Goal: Find specific page/section: Find specific page/section

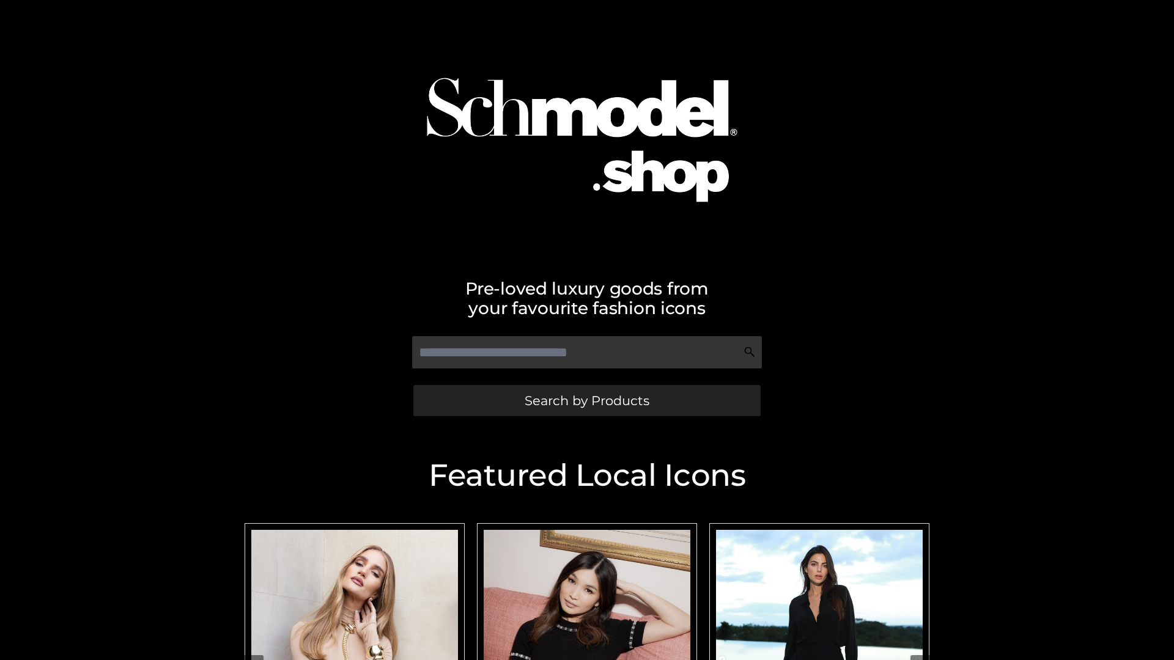
click at [586, 401] on span "Search by Products" at bounding box center [587, 400] width 125 height 13
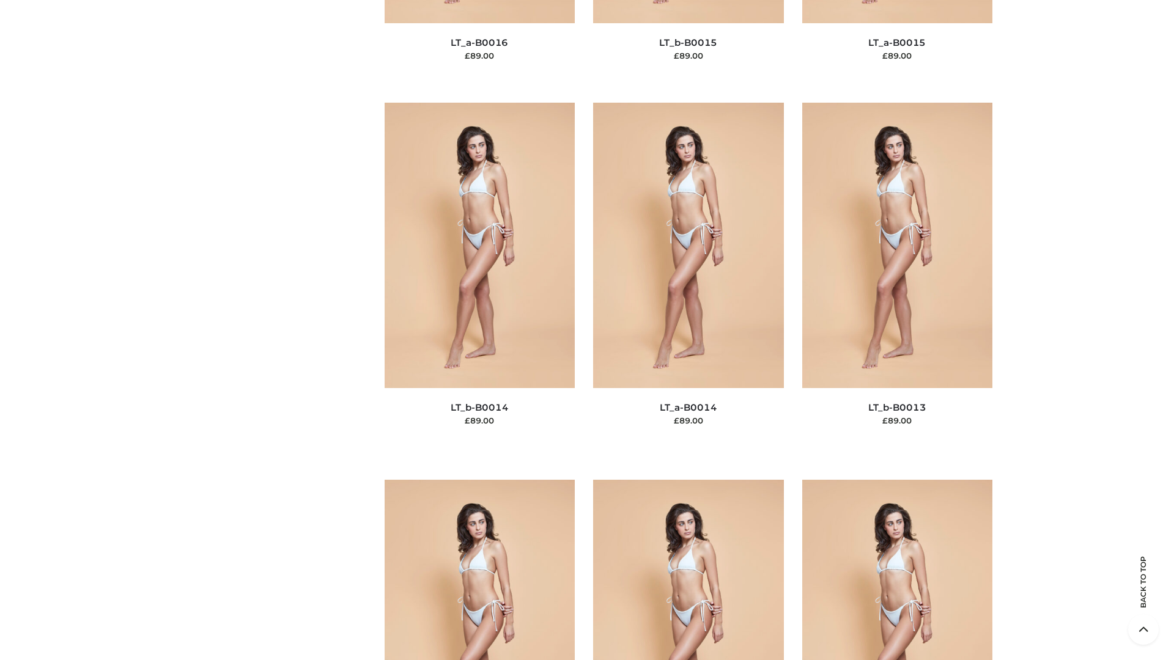
scroll to position [4349, 0]
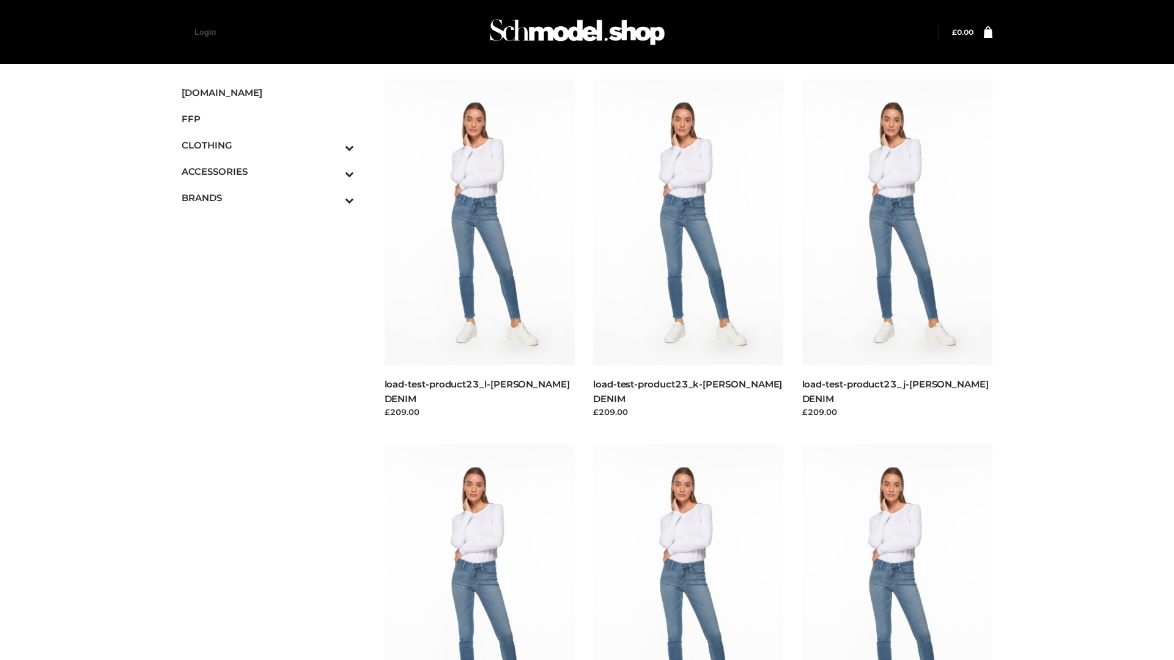
scroll to position [1072, 0]
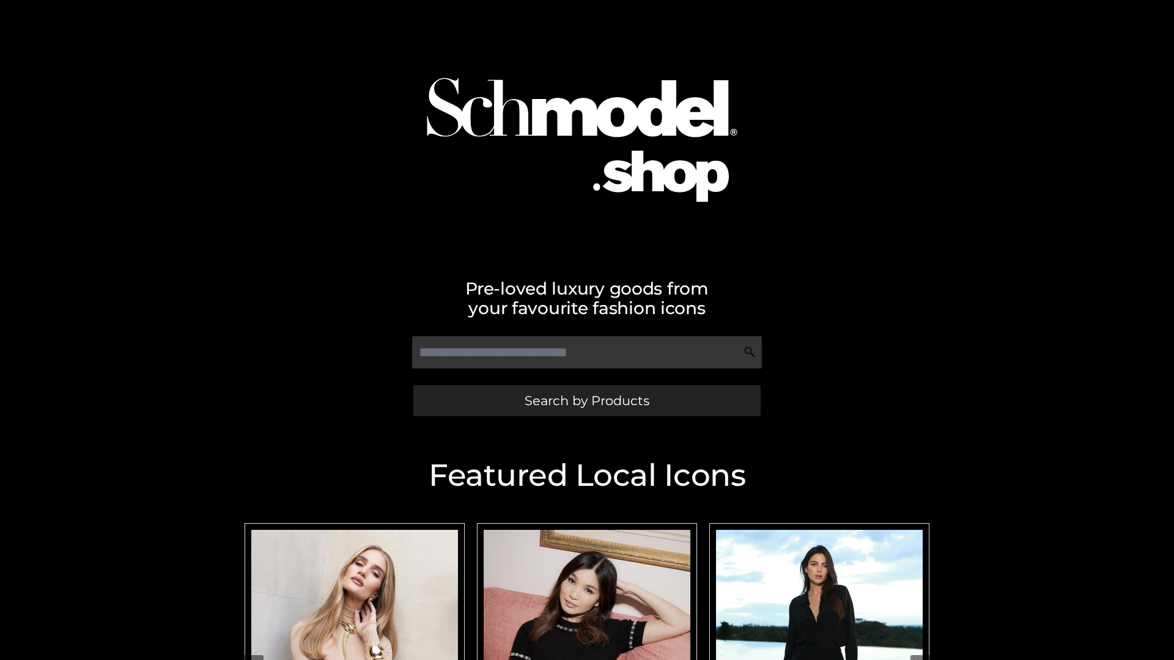
click at [586, 401] on span "Search by Products" at bounding box center [587, 400] width 125 height 13
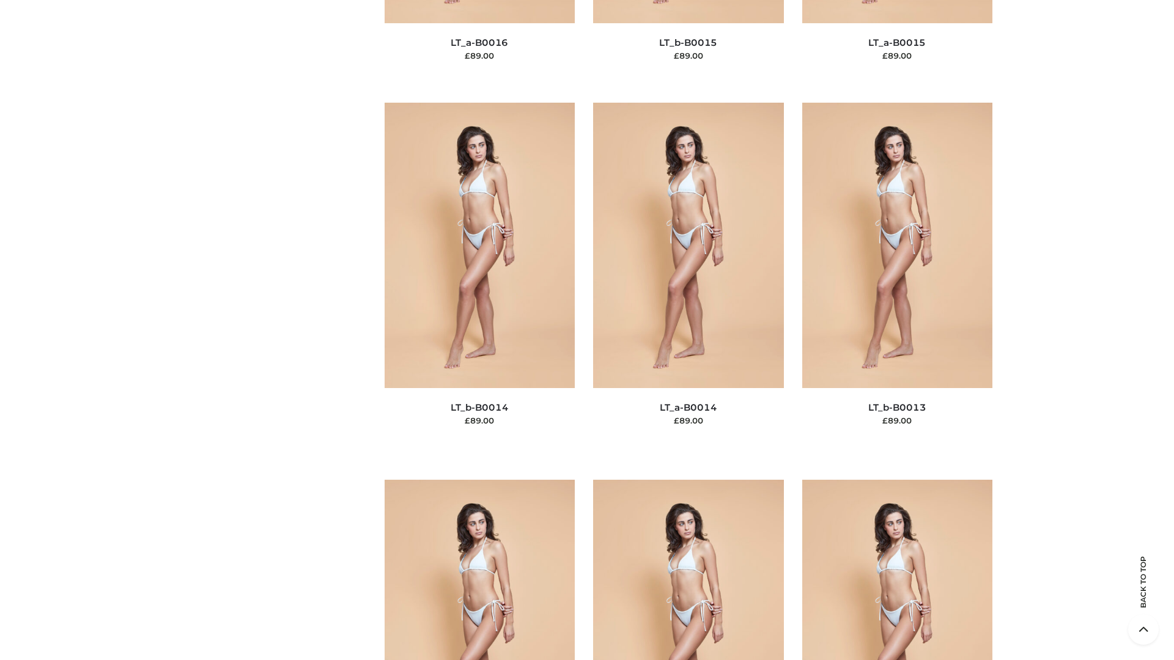
scroll to position [4349, 0]
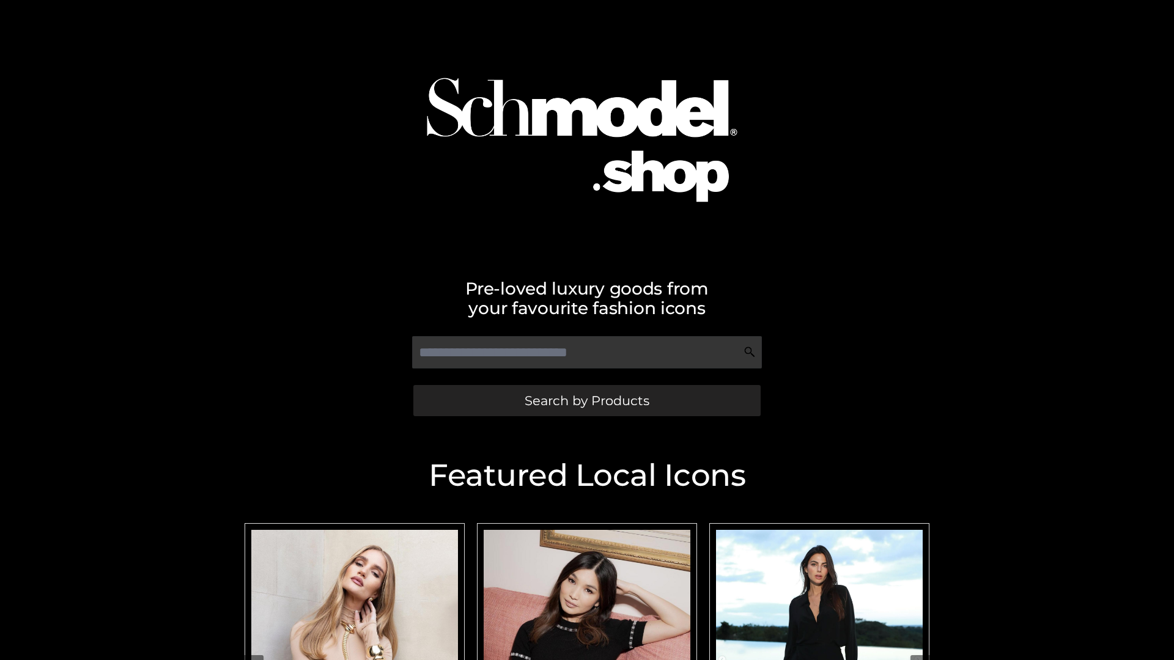
click at [586, 401] on span "Search by Products" at bounding box center [587, 400] width 125 height 13
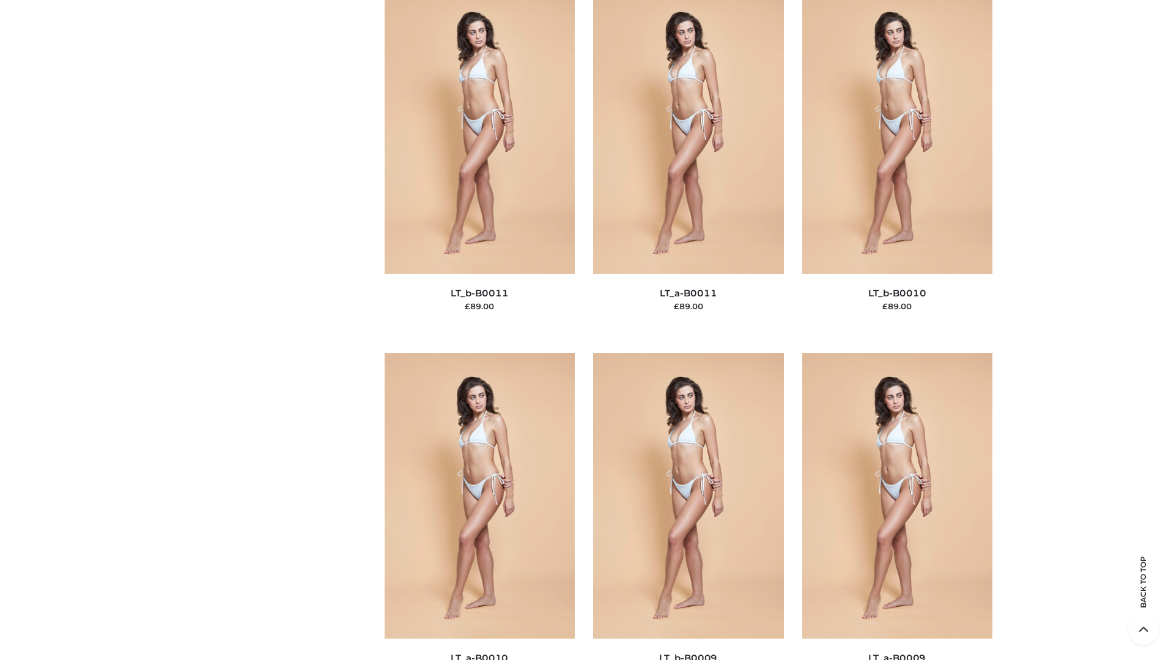
scroll to position [5492, 0]
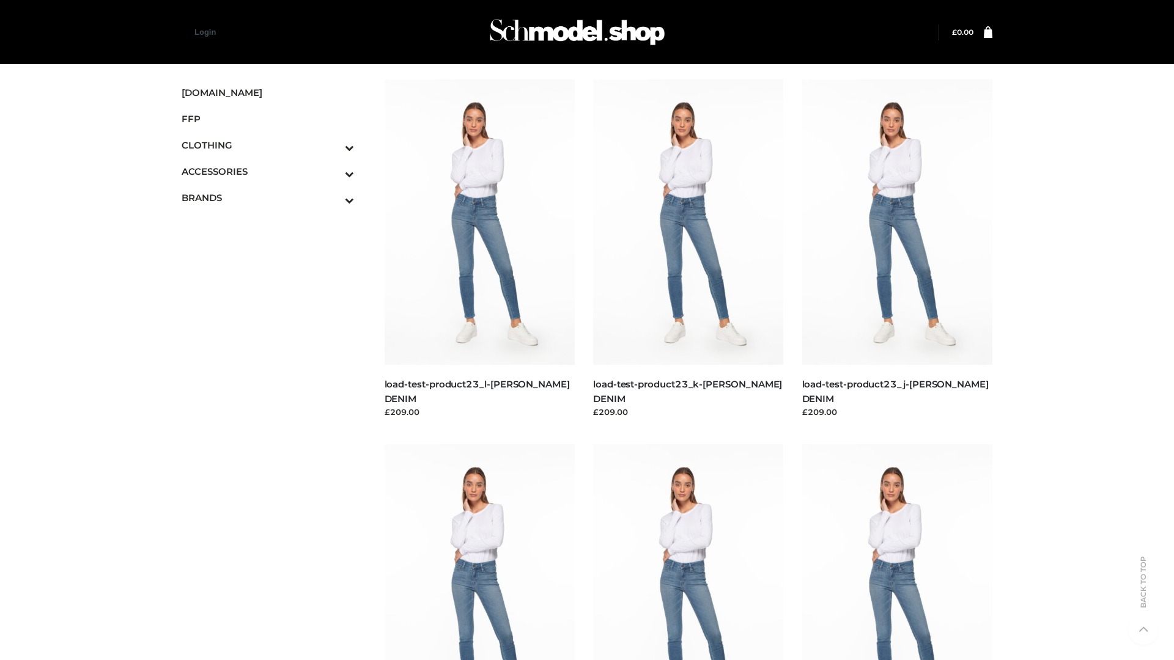
scroll to position [1072, 0]
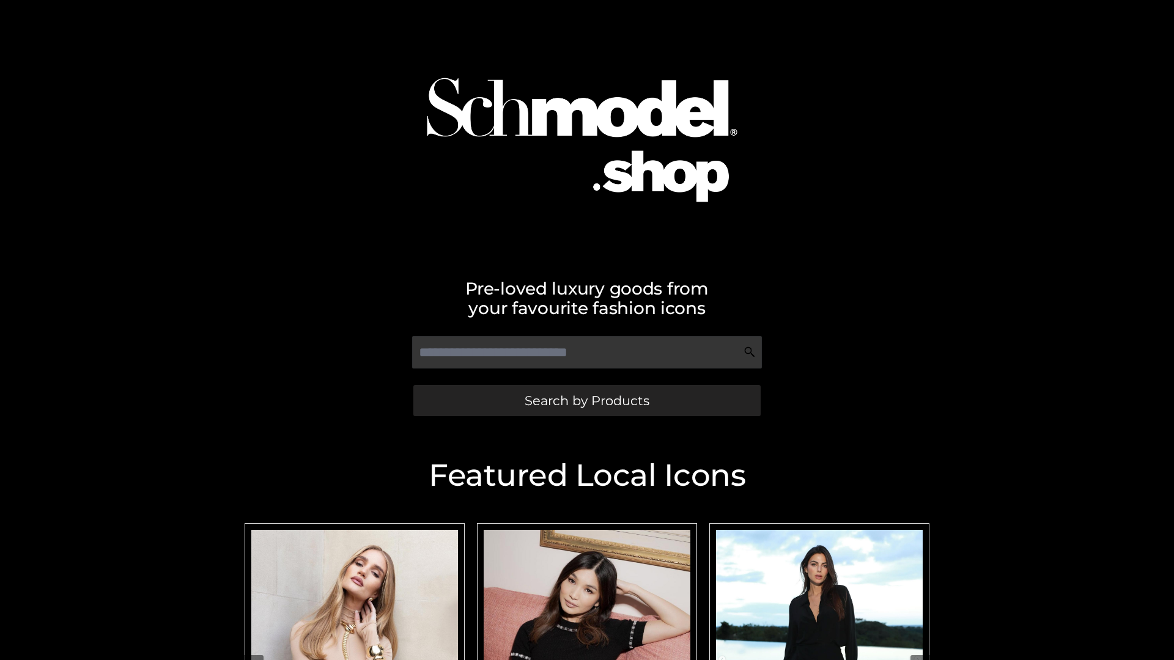
click at [586, 401] on span "Search by Products" at bounding box center [587, 400] width 125 height 13
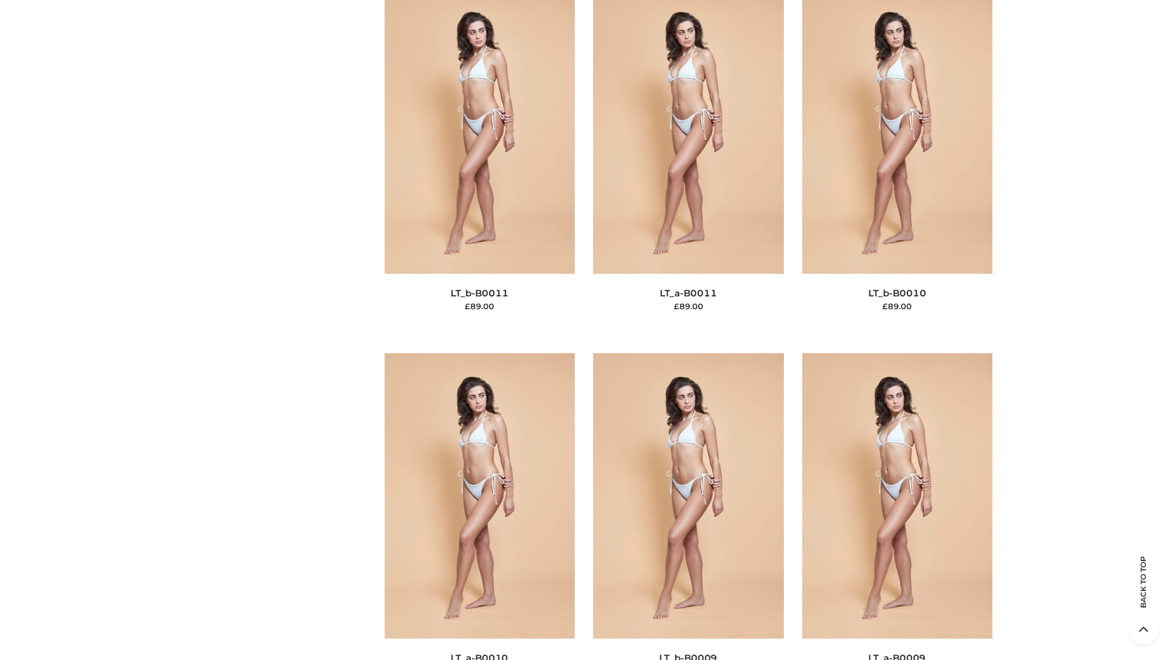
scroll to position [5492, 0]
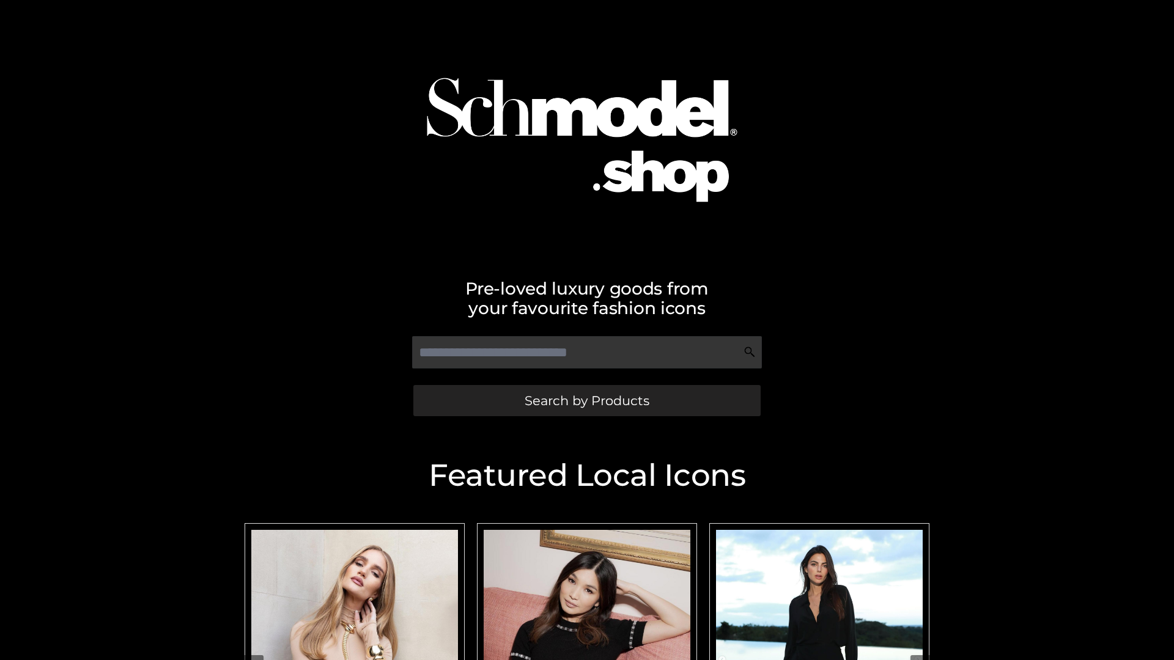
click at [586, 401] on span "Search by Products" at bounding box center [587, 400] width 125 height 13
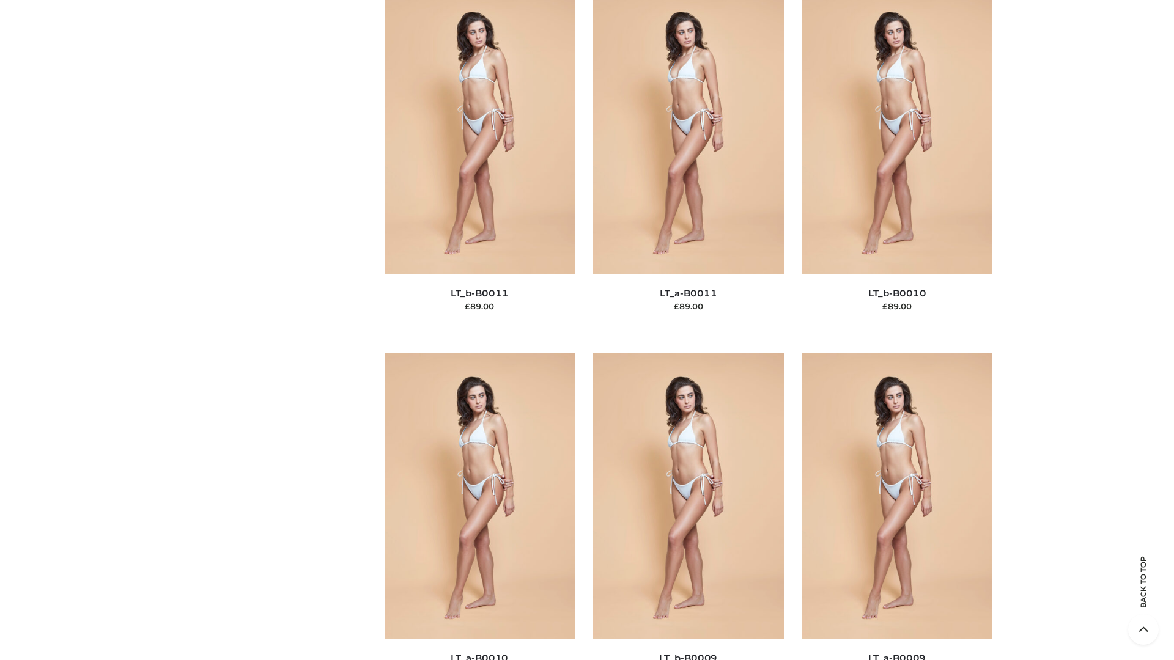
scroll to position [5492, 0]
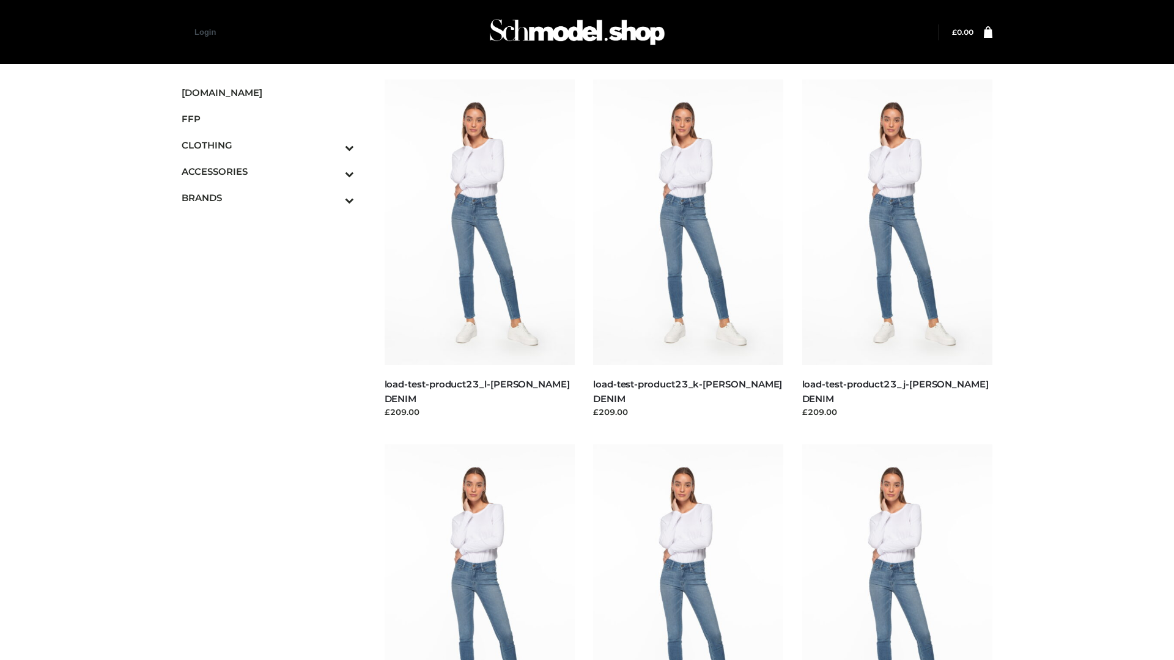
scroll to position [1072, 0]
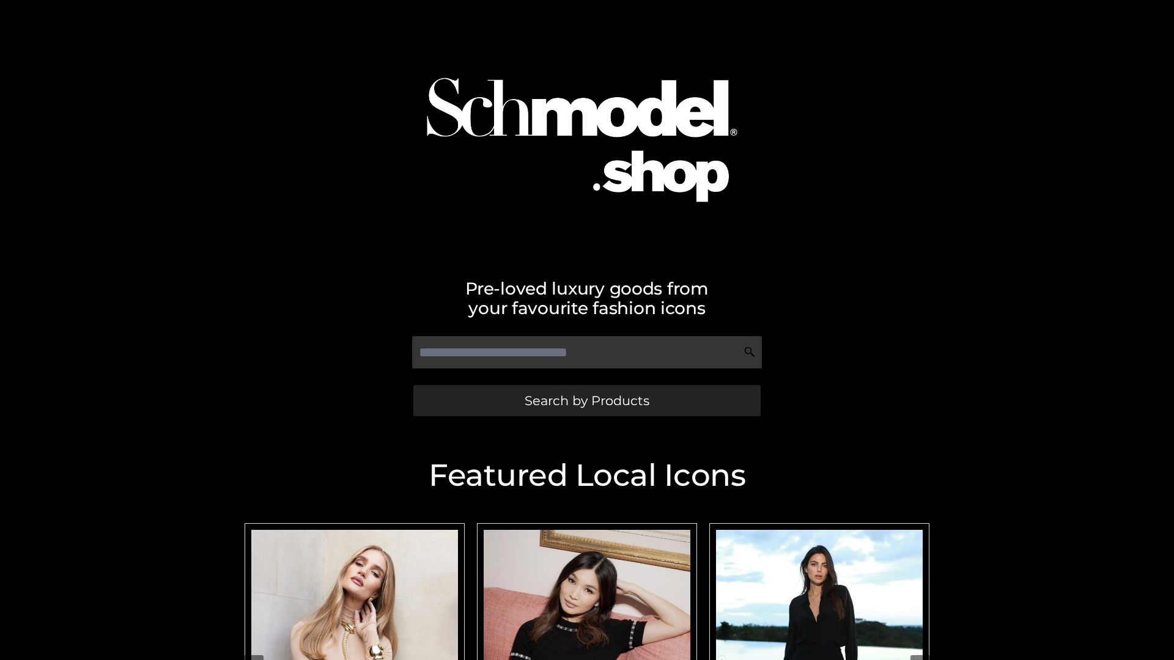
click at [586, 401] on span "Search by Products" at bounding box center [587, 400] width 125 height 13
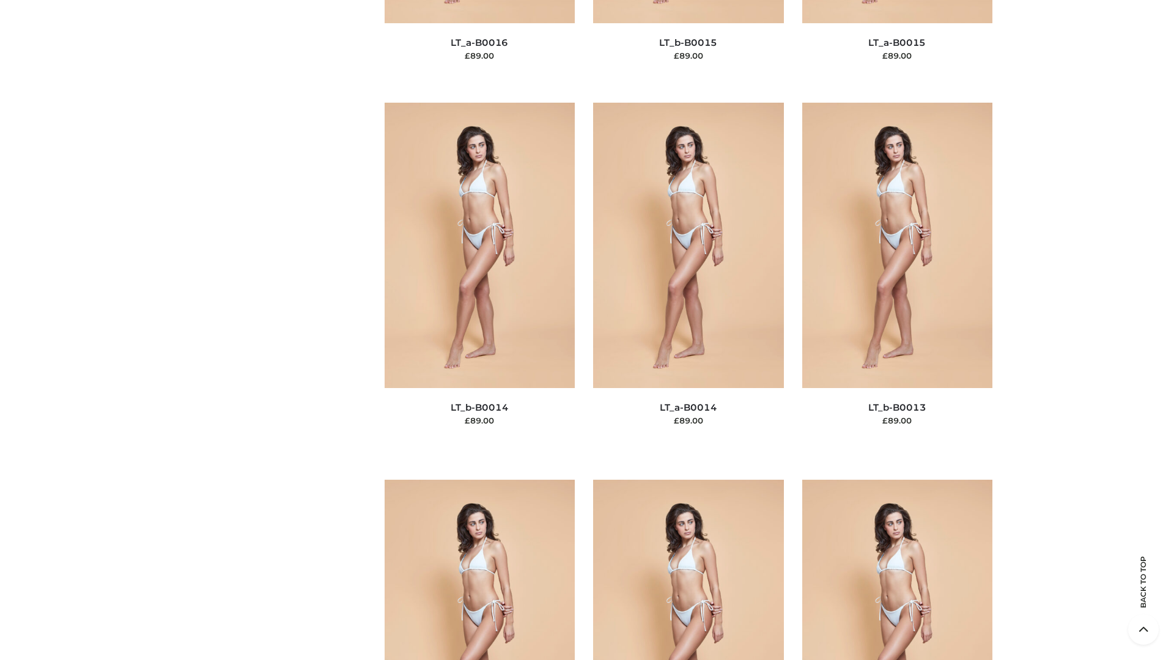
scroll to position [4349, 0]
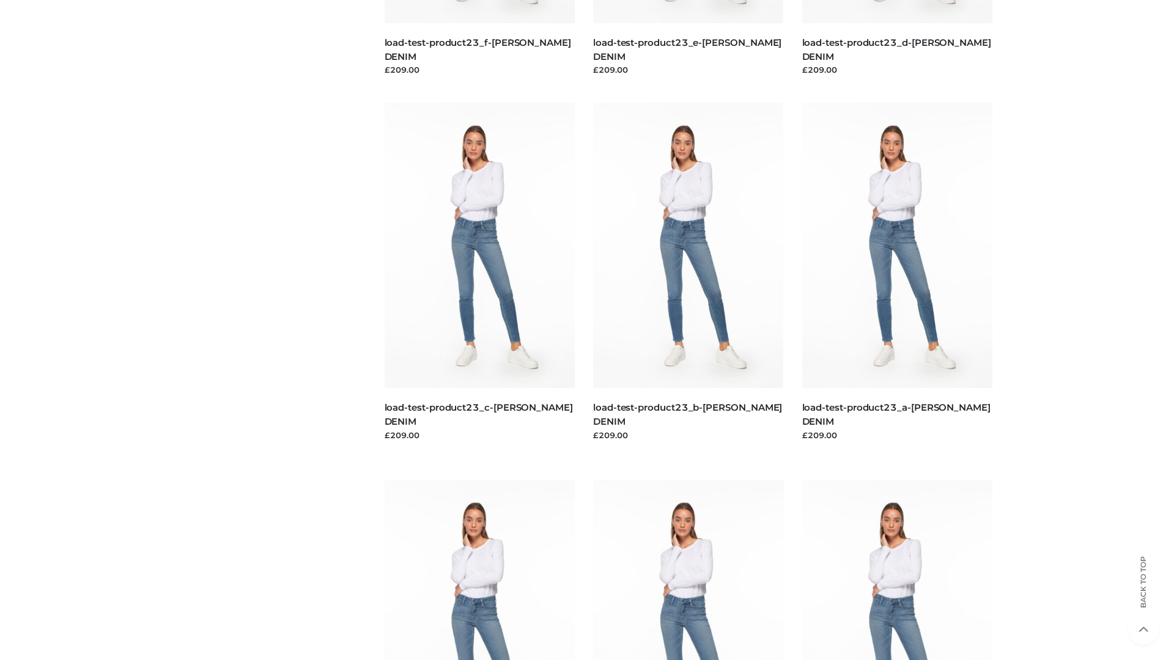
scroll to position [1072, 0]
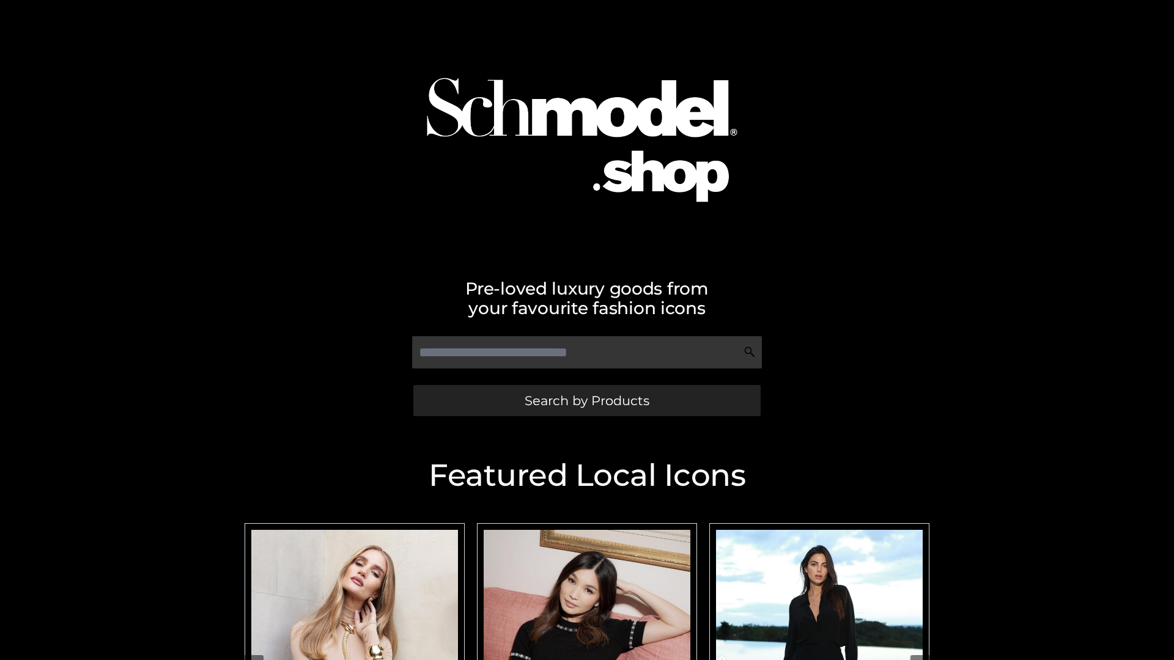
click at [586, 401] on span "Search by Products" at bounding box center [587, 400] width 125 height 13
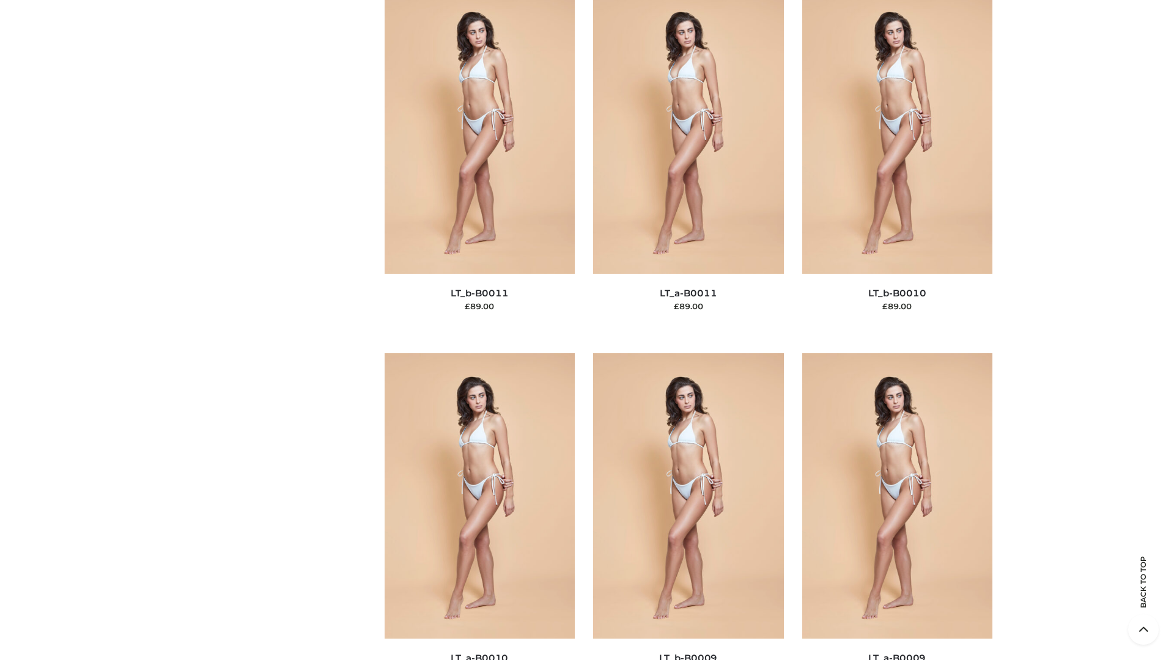
scroll to position [5492, 0]
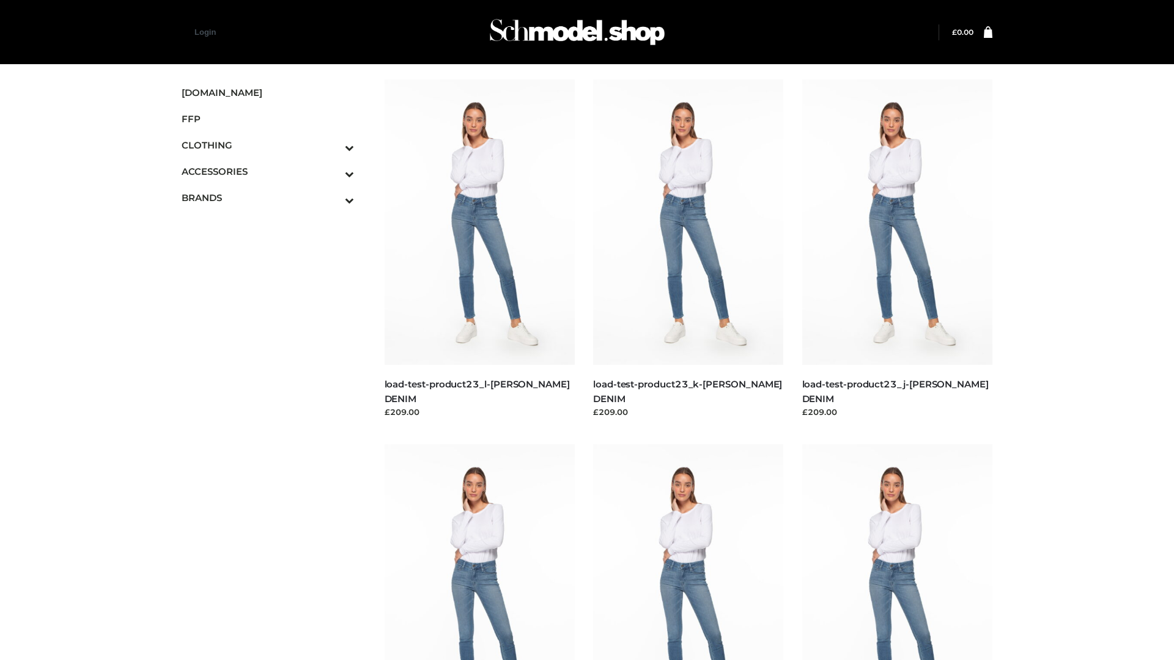
scroll to position [1072, 0]
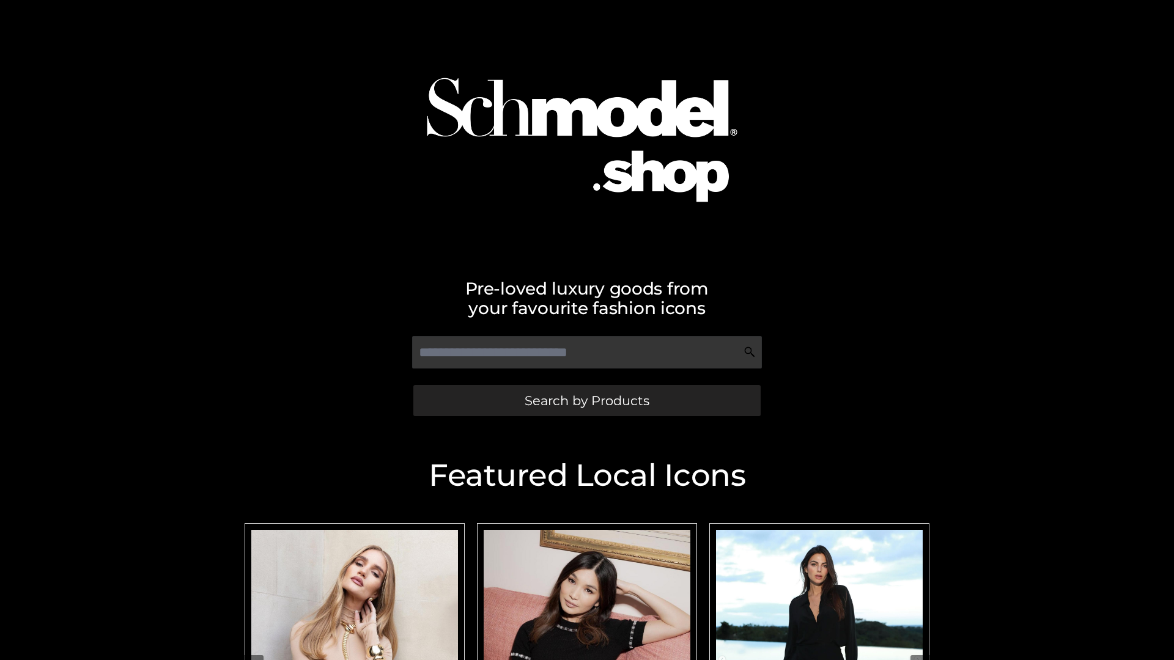
click at [586, 401] on span "Search by Products" at bounding box center [587, 400] width 125 height 13
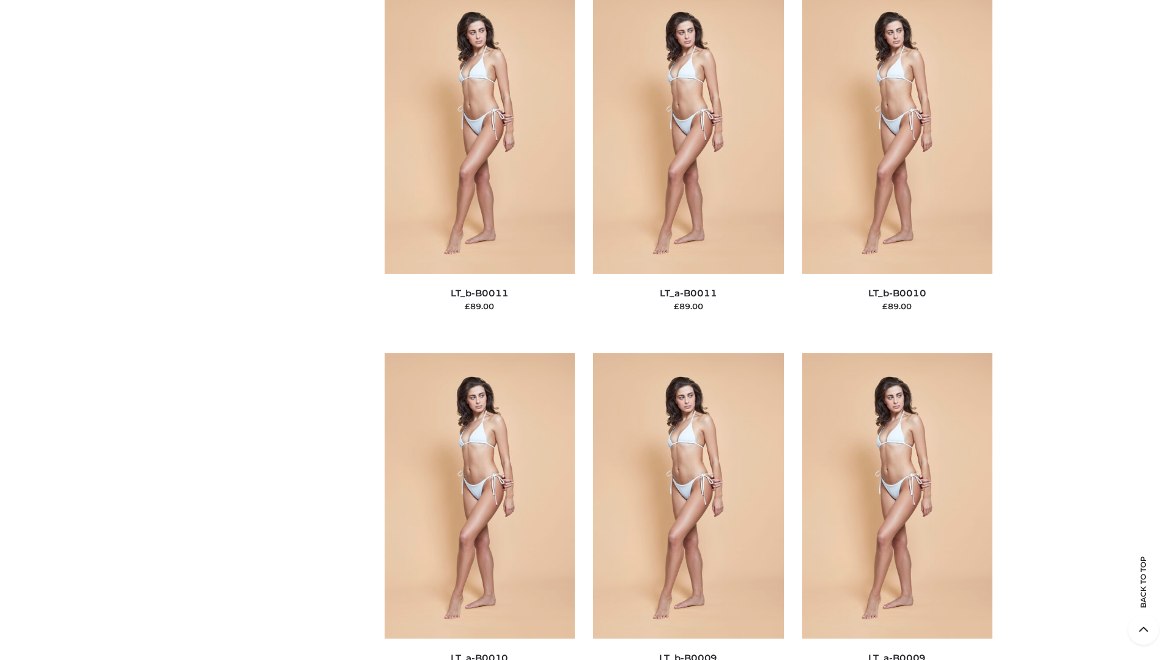
scroll to position [5492, 0]
